Goal: Find specific page/section: Find specific page/section

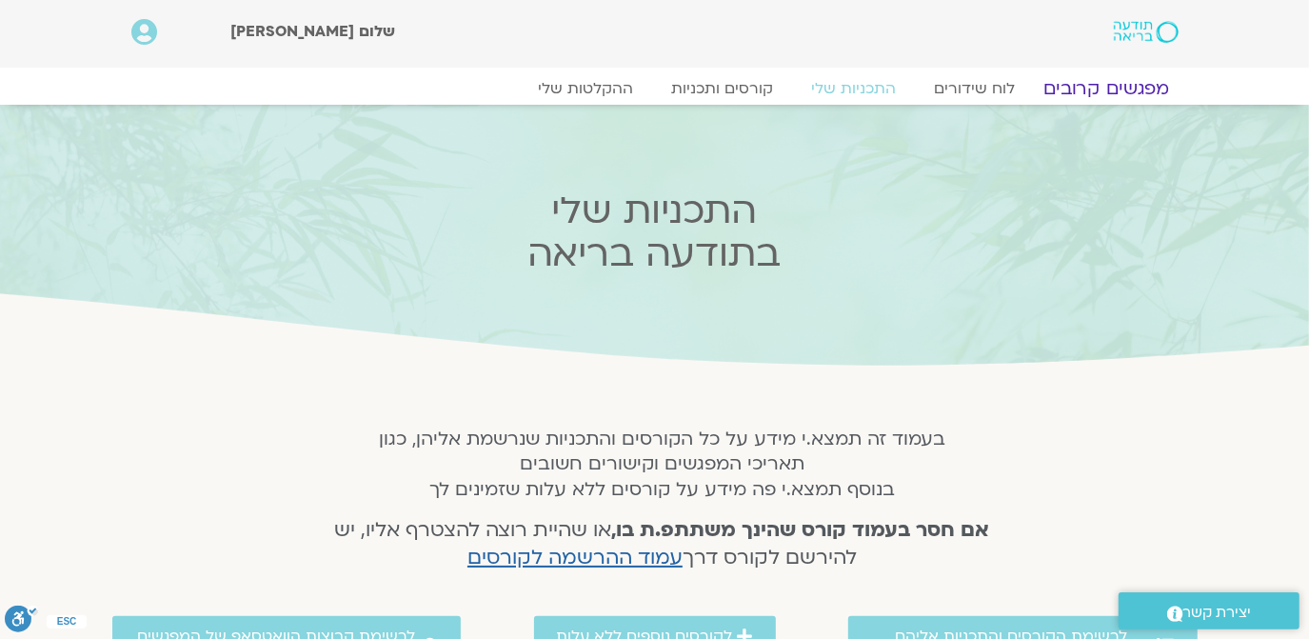
click at [1090, 88] on link "מפגשים קרובים" at bounding box center [1105, 88] width 172 height 23
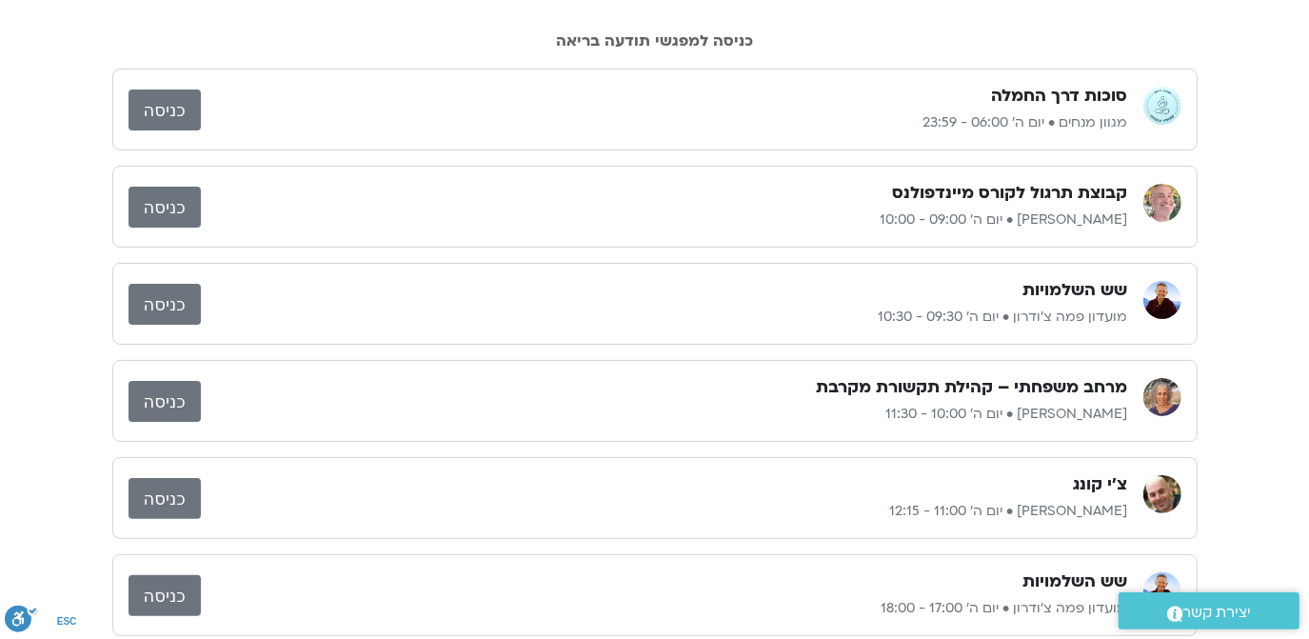
click at [159, 202] on link "כניסה" at bounding box center [164, 207] width 72 height 41
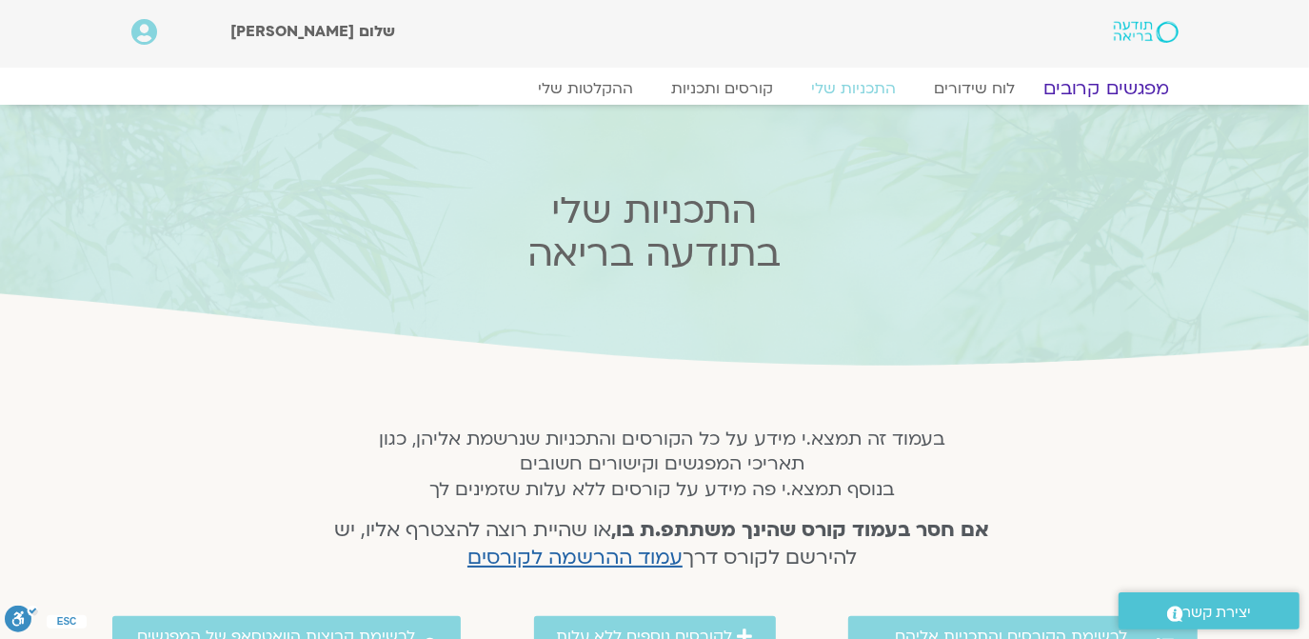
click at [1110, 80] on link "מפגשים קרובים" at bounding box center [1105, 88] width 172 height 23
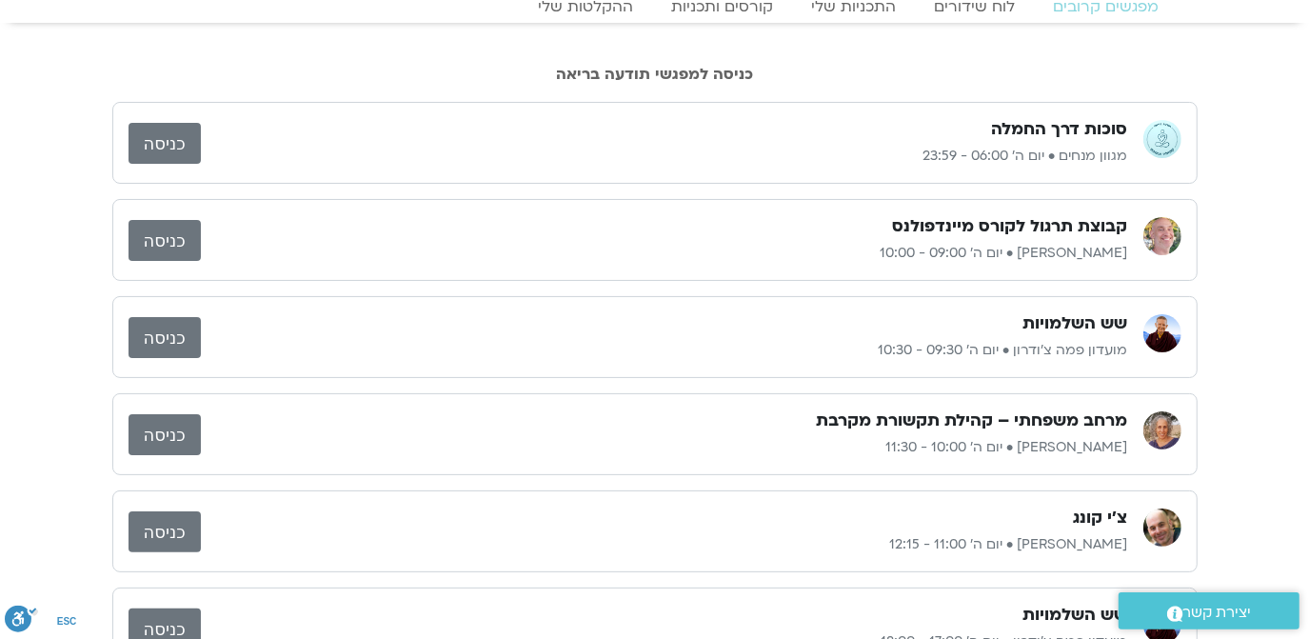
scroll to position [115, 0]
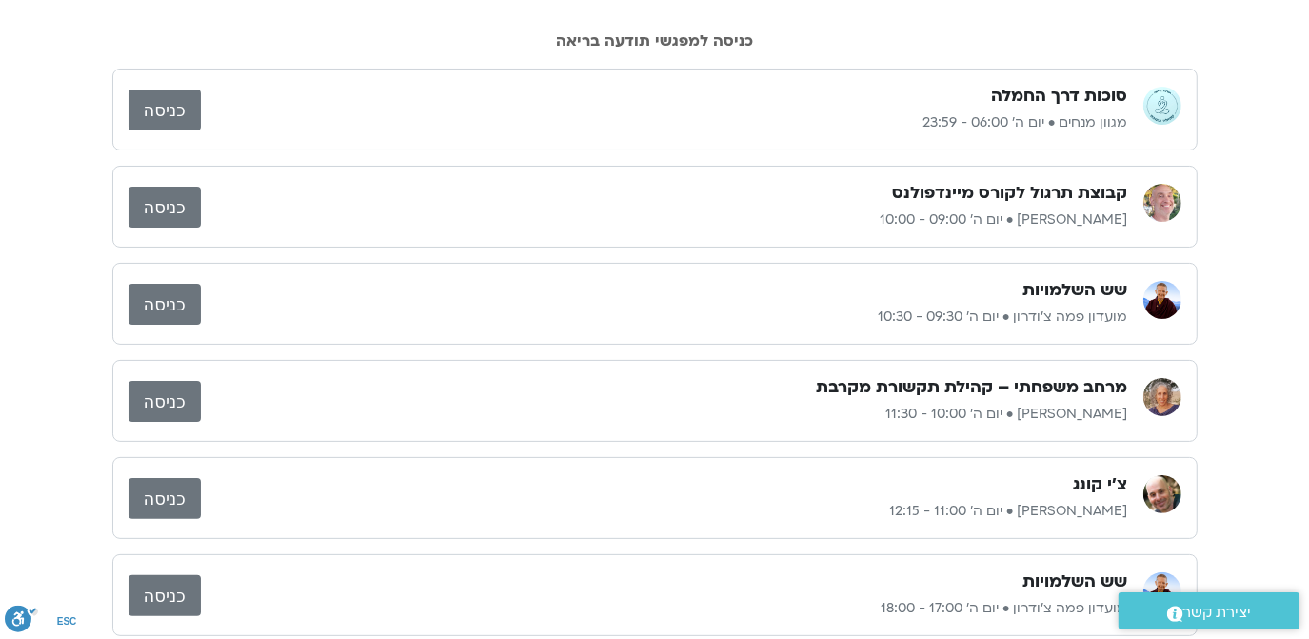
click at [162, 203] on link "כניסה" at bounding box center [164, 207] width 72 height 41
